Goal: Find contact information: Find contact information

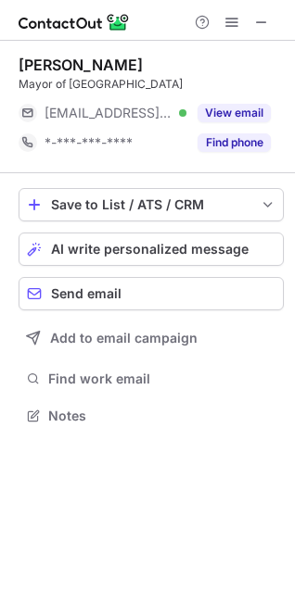
scroll to position [8, 8]
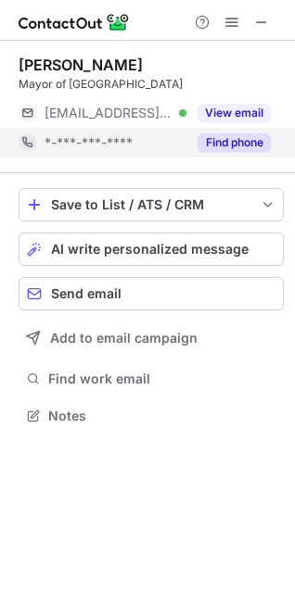
click at [88, 142] on span "*-***-***-****" at bounding box center [88, 142] width 88 height 17
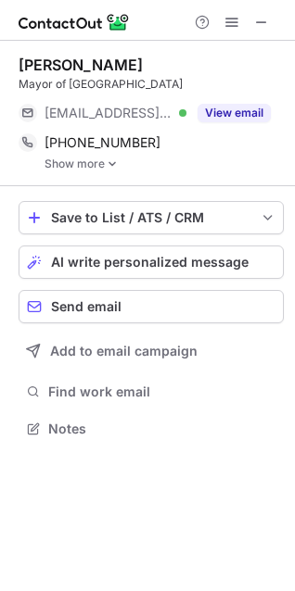
scroll to position [415, 295]
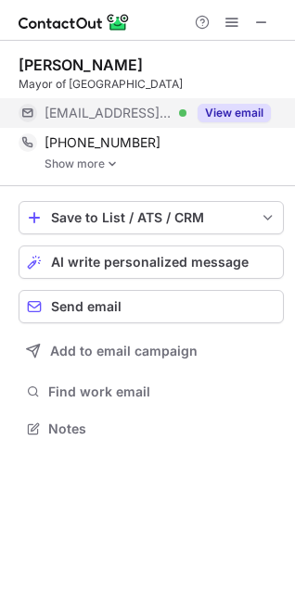
click at [103, 114] on span "***@brm.com" at bounding box center [108, 113] width 128 height 17
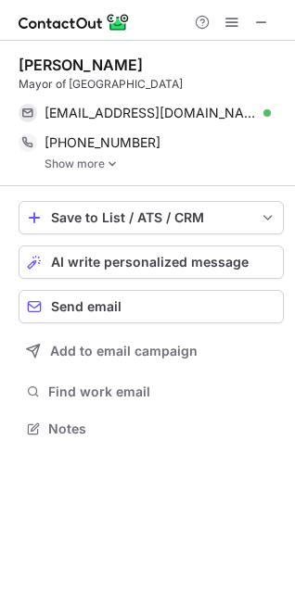
click at [84, 167] on link "Show more" at bounding box center [163, 163] width 239 height 13
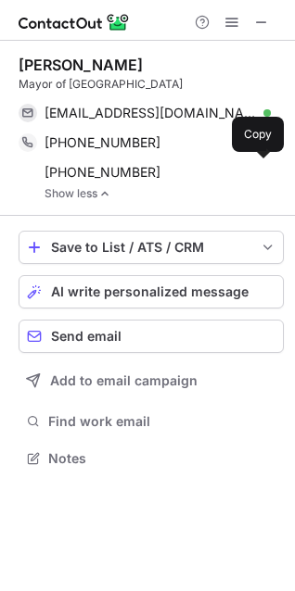
scroll to position [445, 295]
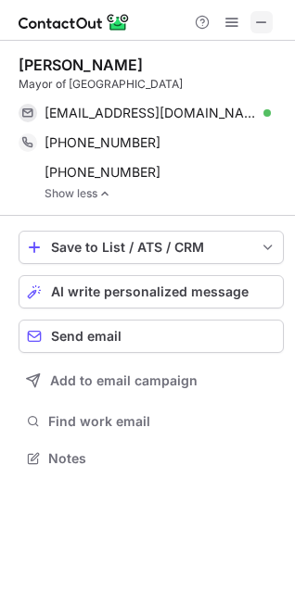
click at [257, 22] on span at bounding box center [261, 22] width 15 height 15
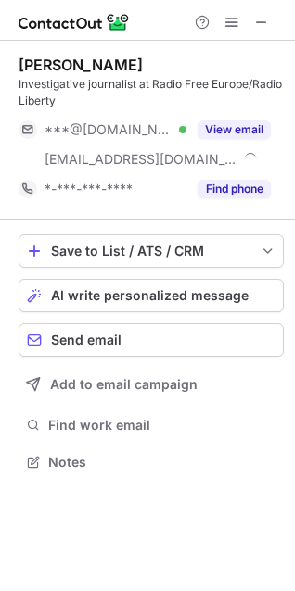
scroll to position [448, 295]
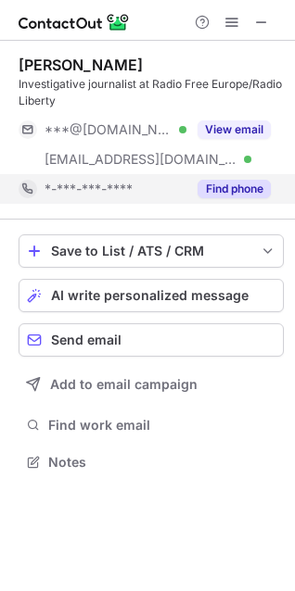
click at [85, 185] on span "*-***-***-****" at bounding box center [88, 189] width 88 height 17
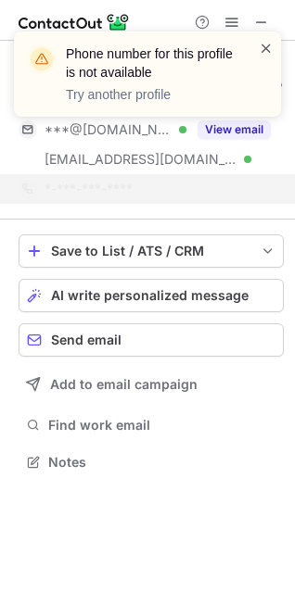
click at [267, 45] on span at bounding box center [265, 48] width 15 height 19
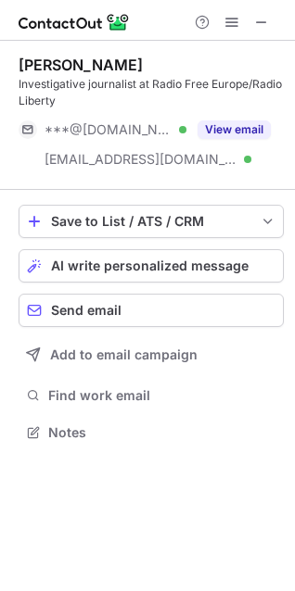
scroll to position [419, 295]
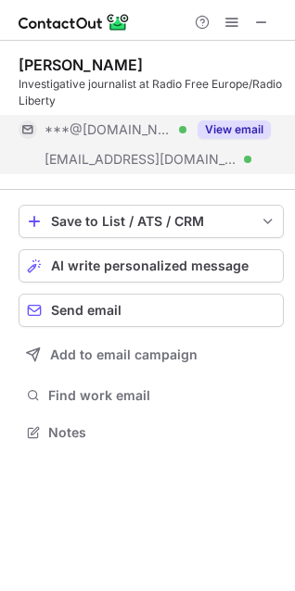
click at [75, 160] on span "***@rferl.org" at bounding box center [140, 159] width 193 height 17
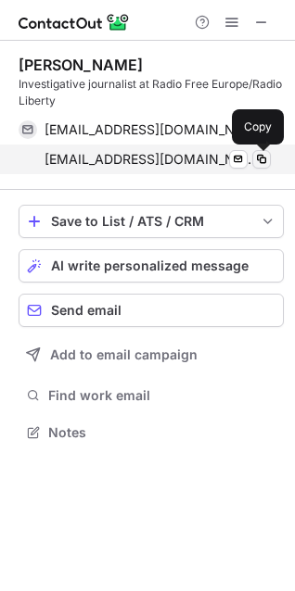
click at [260, 159] on span at bounding box center [261, 159] width 15 height 15
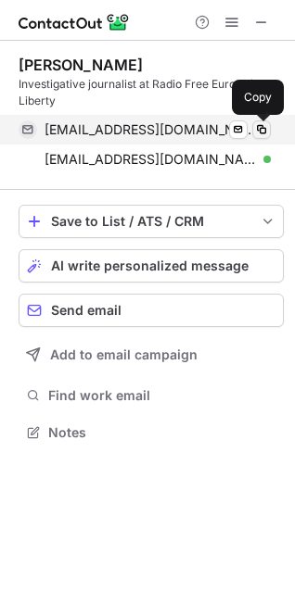
click at [258, 126] on span at bounding box center [261, 129] width 15 height 15
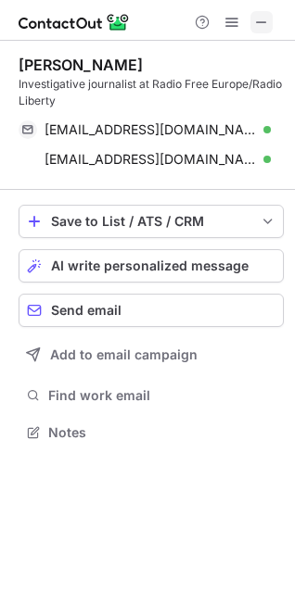
click at [262, 22] on span at bounding box center [261, 22] width 15 height 15
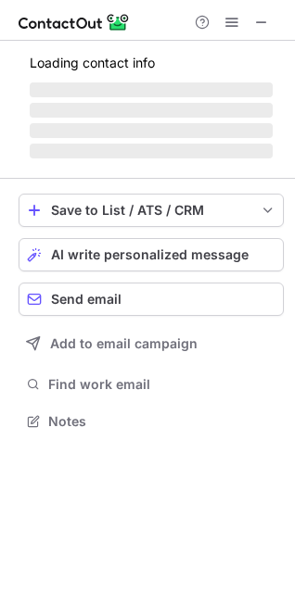
scroll to position [8, 8]
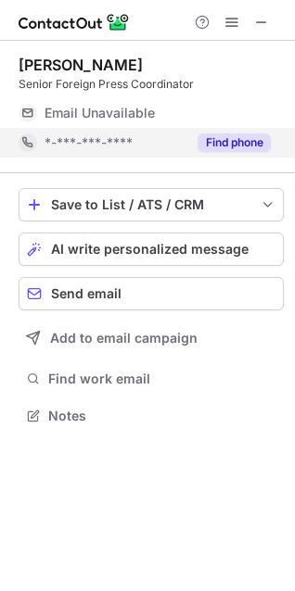
click at [244, 141] on button "Find phone" at bounding box center [233, 142] width 73 height 19
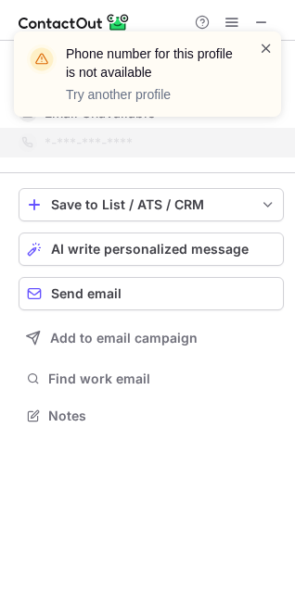
click at [266, 51] on span at bounding box center [265, 48] width 15 height 19
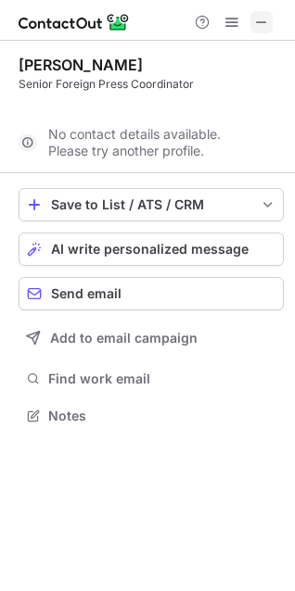
scroll to position [372, 295]
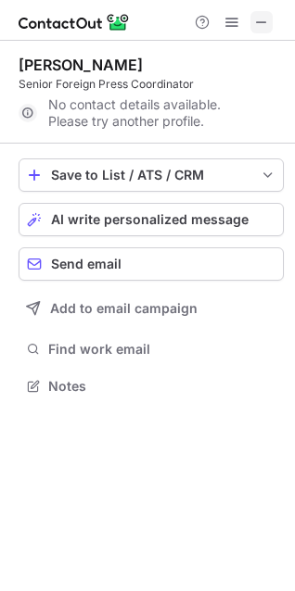
click at [259, 22] on span at bounding box center [261, 22] width 15 height 15
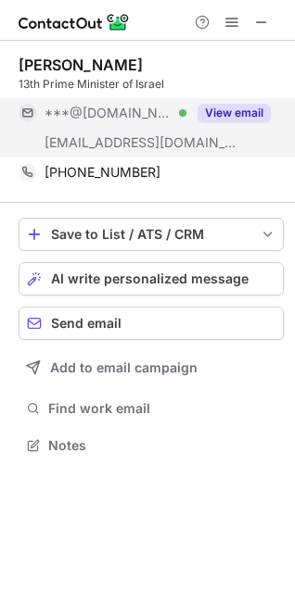
click at [132, 144] on span "[EMAIL_ADDRESS][DOMAIN_NAME]" at bounding box center [140, 142] width 193 height 17
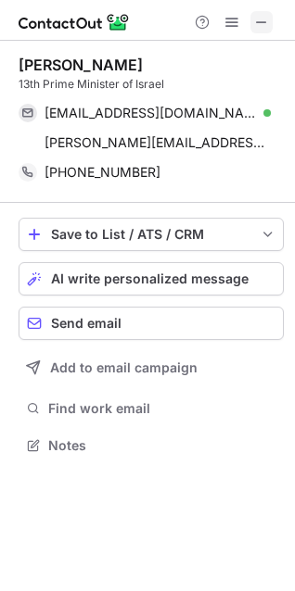
click at [259, 30] on span at bounding box center [261, 22] width 15 height 15
